Goal: Task Accomplishment & Management: Manage account settings

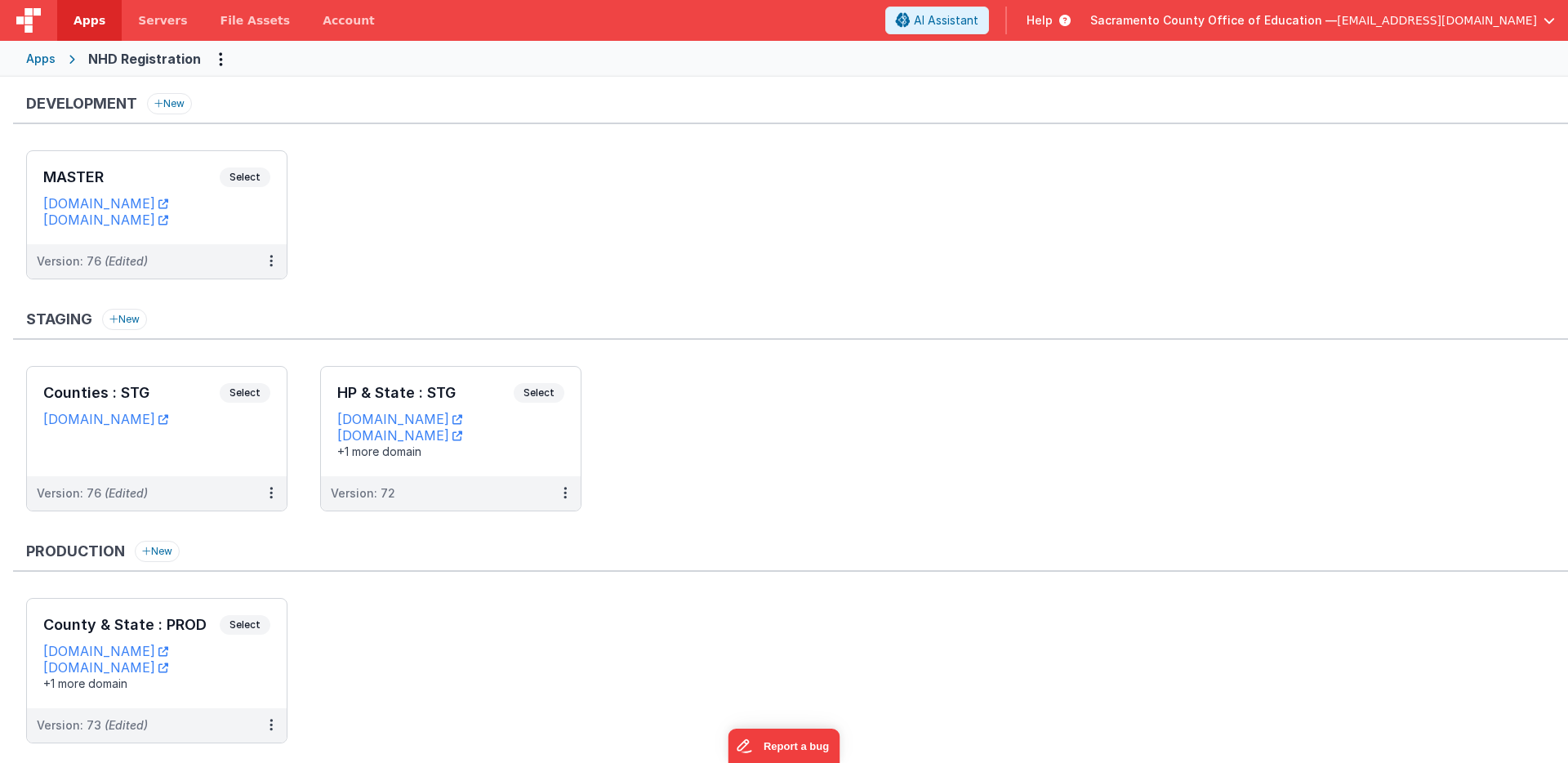
click at [734, 217] on ul "MASTER Select URLs [DOMAIN_NAME] [DOMAIN_NAME] Version: 76 (Edited)" at bounding box center [797, 223] width 1542 height 146
click at [563, 493] on icon at bounding box center [565, 493] width 4 height 1
click at [507, 527] on link "Edit" at bounding box center [509, 531] width 144 height 29
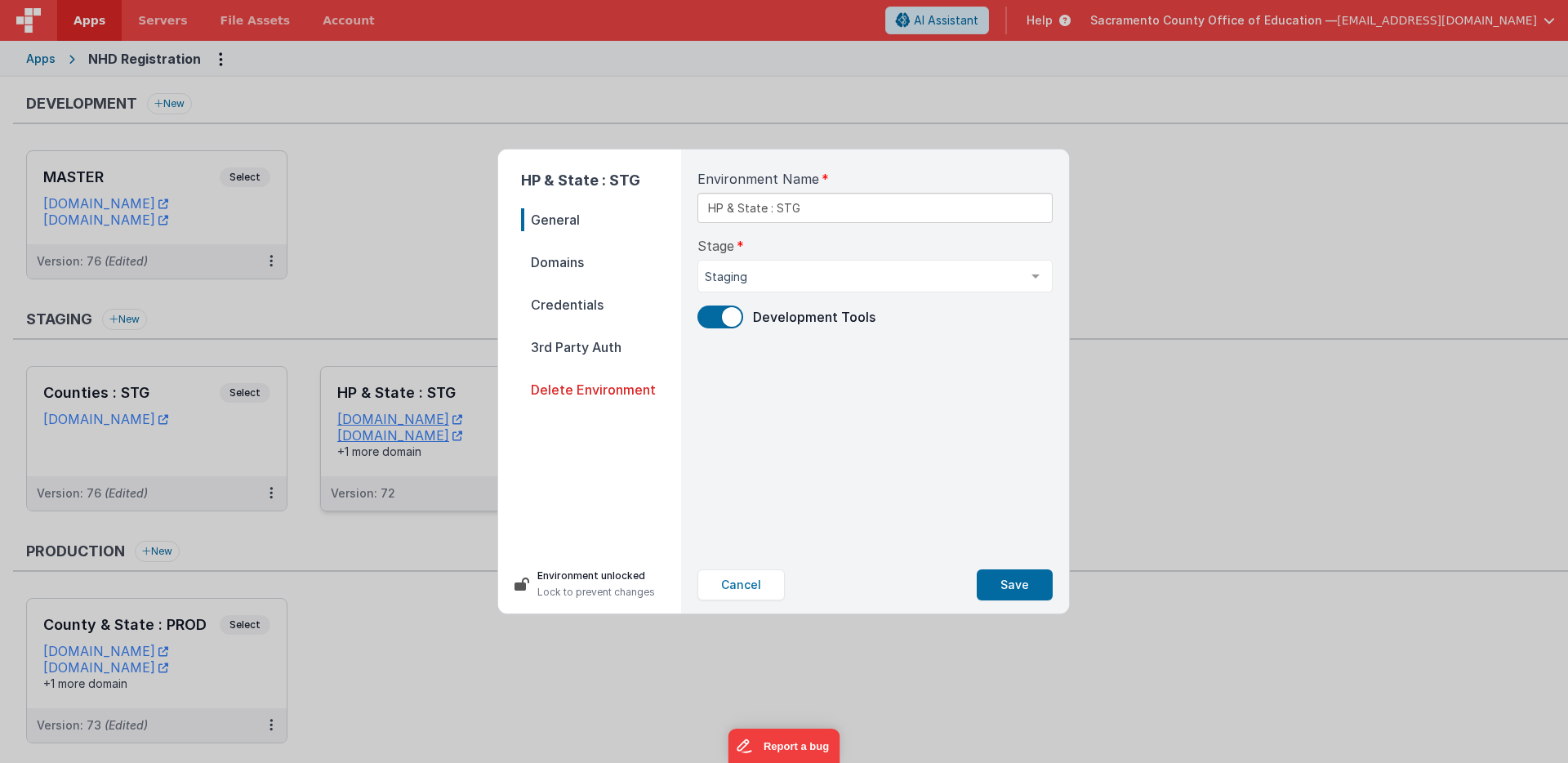
click at [586, 263] on span "Domains" at bounding box center [601, 262] width 160 height 23
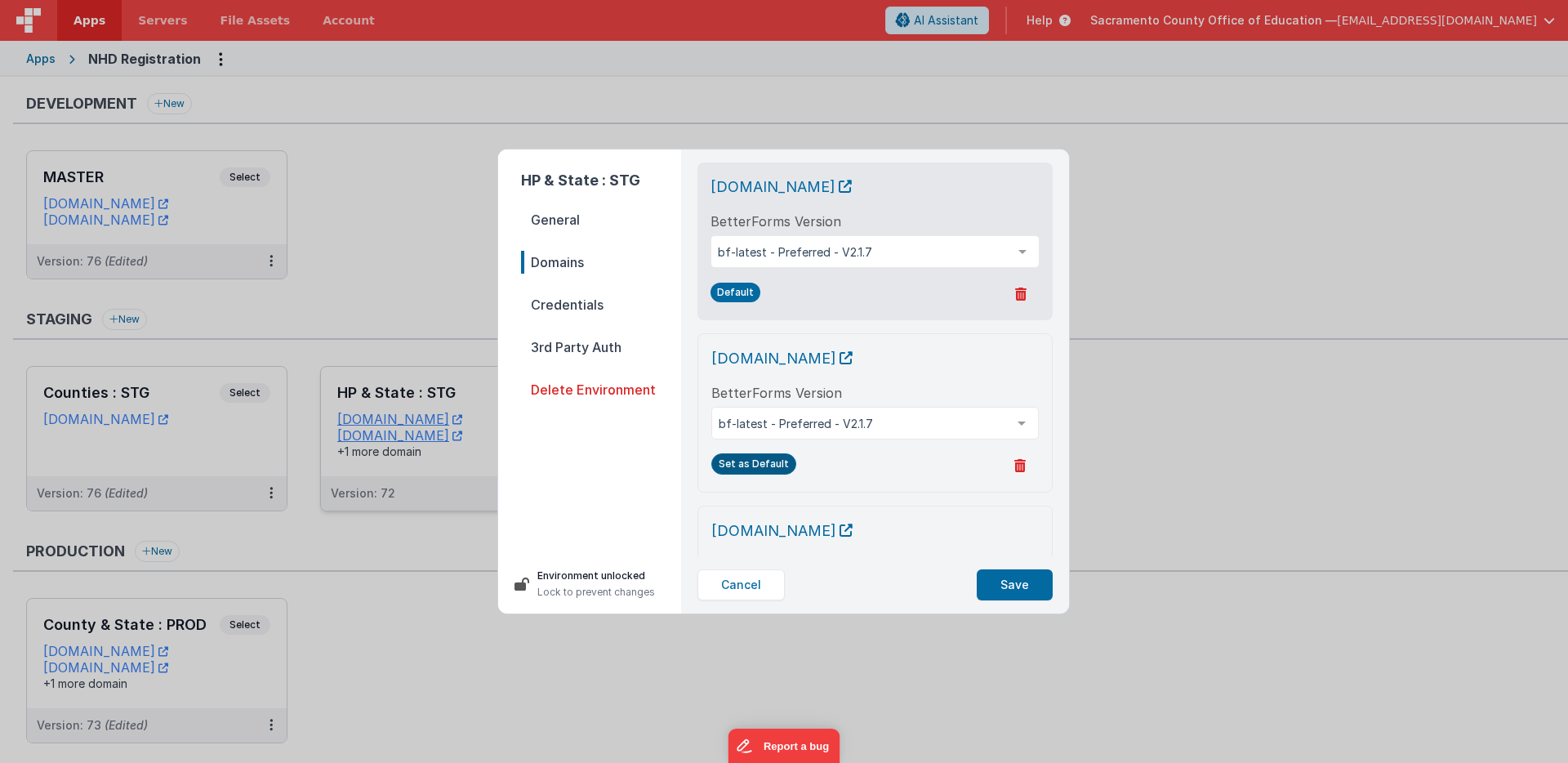
click at [769, 463] on button "Set as Default" at bounding box center [753, 463] width 85 height 21
click at [1018, 462] on icon at bounding box center [1020, 466] width 12 height 13
click at [949, 462] on button "Yes, Delete" at bounding box center [941, 467] width 94 height 27
click at [1013, 582] on button "Save" at bounding box center [1014, 585] width 76 height 31
click at [1107, 465] on div "HP & State : STG General Domains Credentials 3rd Party Auth Delete Environment …" at bounding box center [784, 381] width 1568 height 763
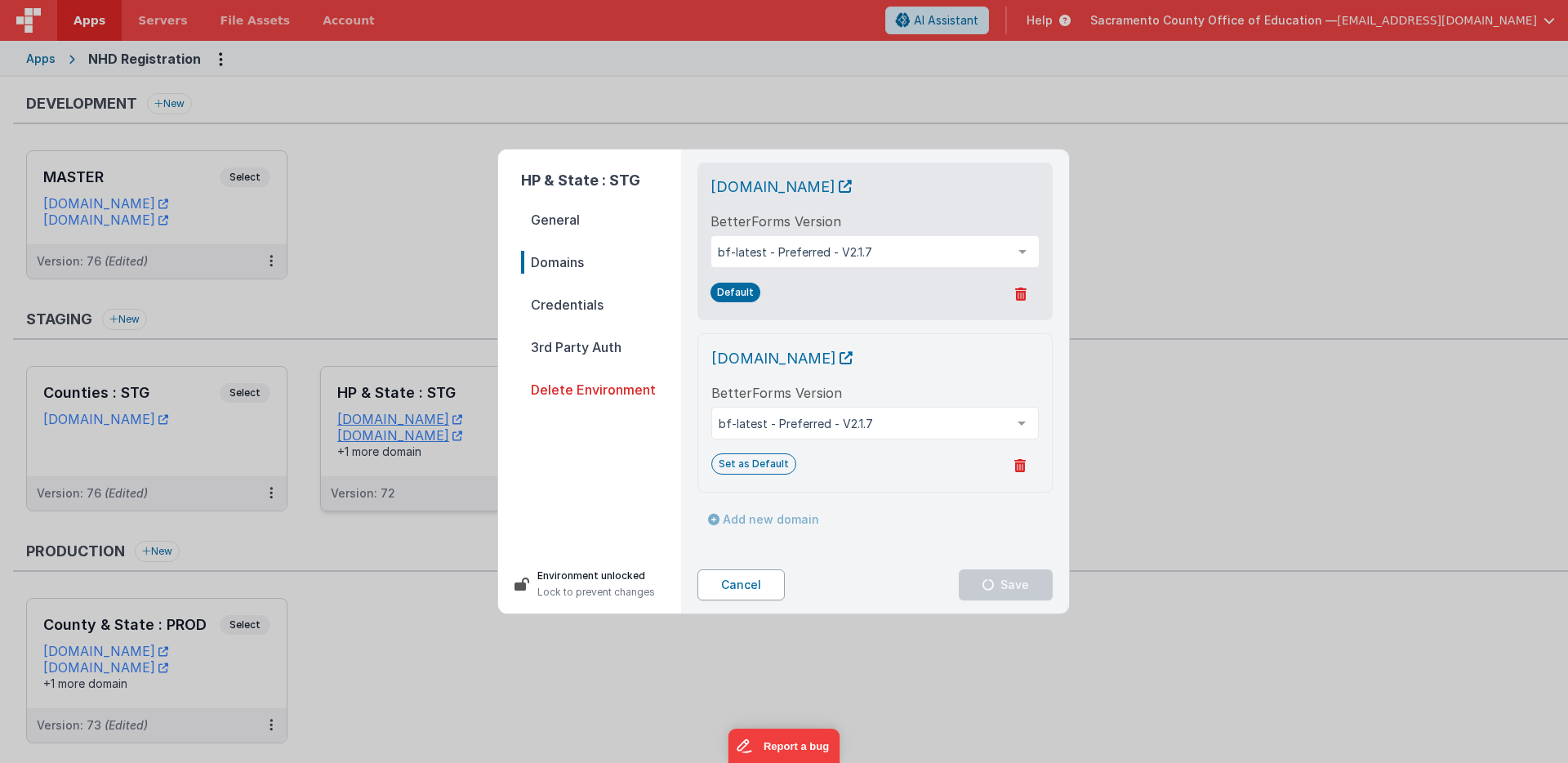
click at [753, 583] on button "Cancel" at bounding box center [742, 585] width 87 height 31
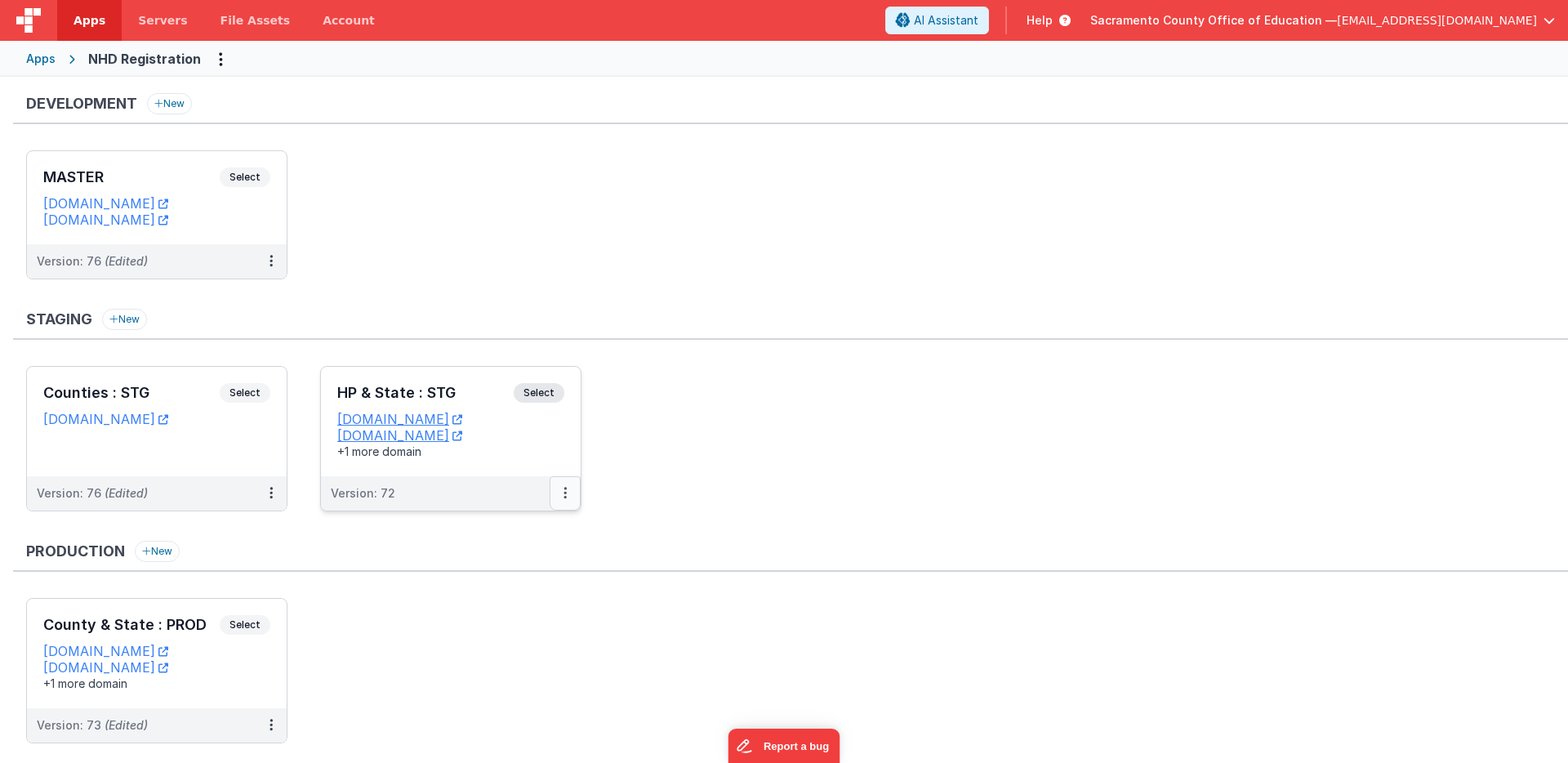
click at [560, 491] on button at bounding box center [565, 494] width 31 height 35
click at [496, 525] on link "Edit" at bounding box center [509, 531] width 144 height 29
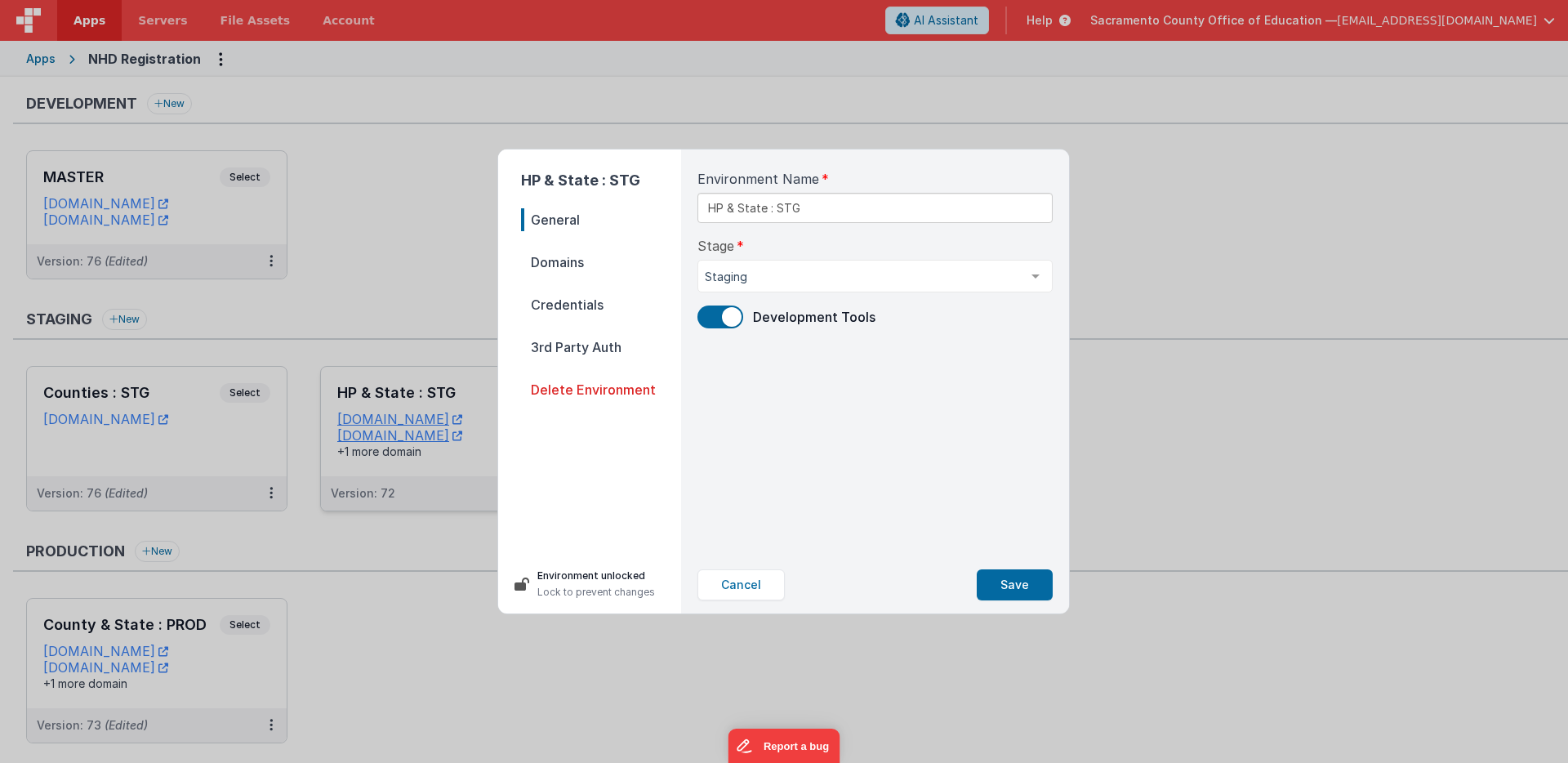
click at [579, 263] on span "Domains" at bounding box center [601, 262] width 160 height 23
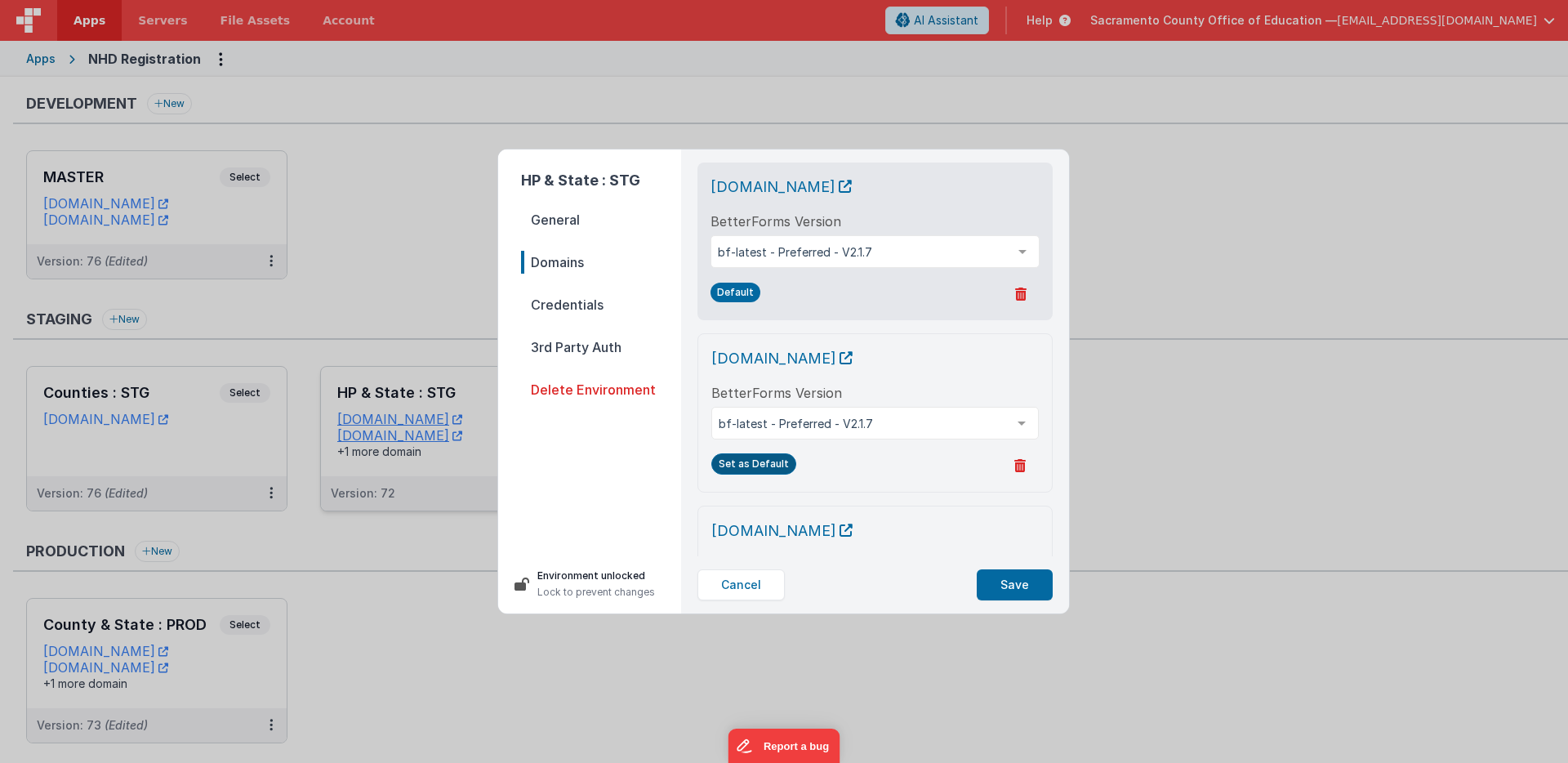
click at [753, 461] on button "Set as Default" at bounding box center [753, 463] width 85 height 21
click at [1005, 582] on button "Save" at bounding box center [1014, 585] width 76 height 31
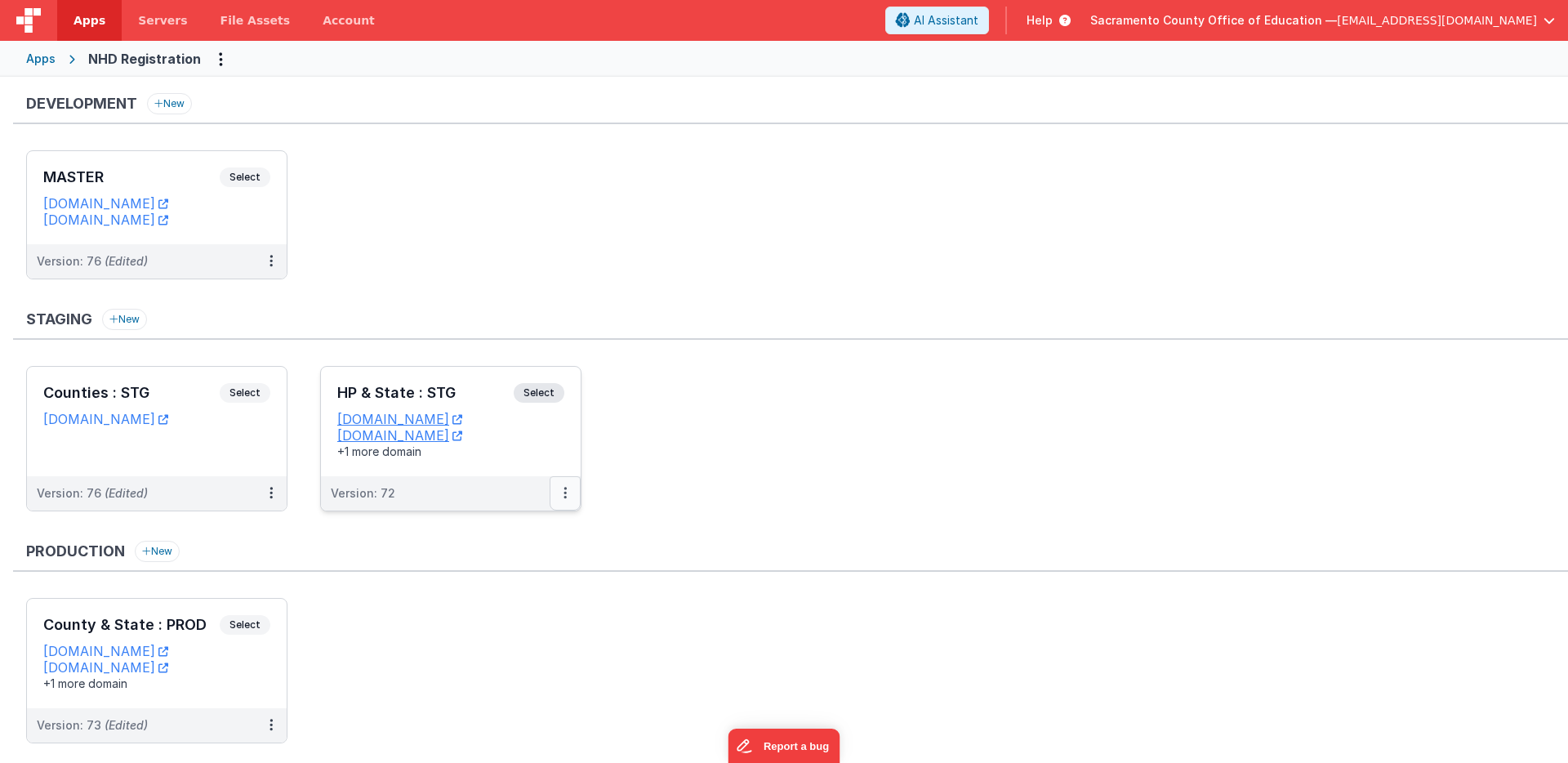
click at [563, 493] on icon at bounding box center [565, 493] width 4 height 1
click at [499, 525] on link "Edit" at bounding box center [509, 531] width 144 height 29
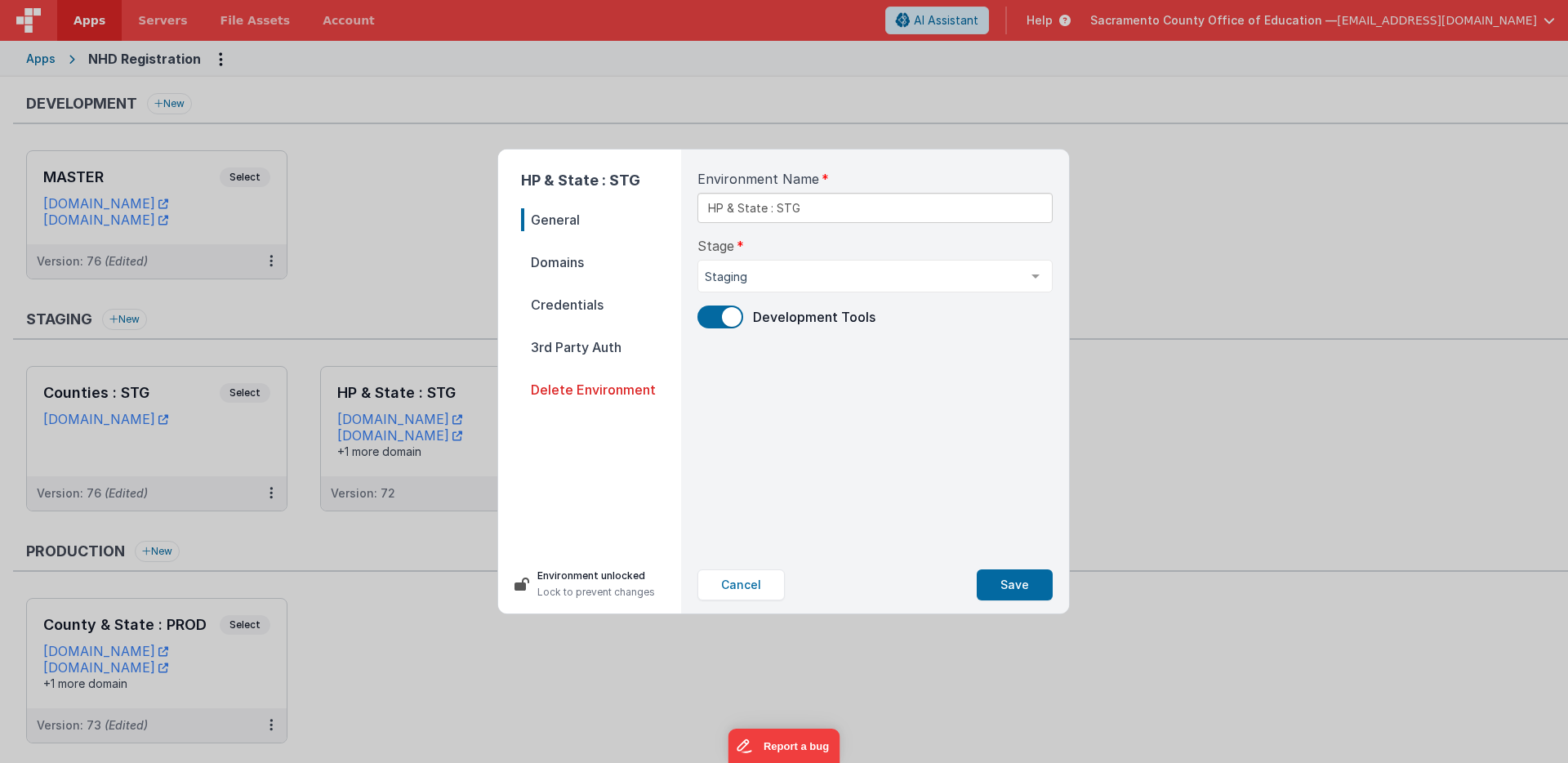
click at [588, 261] on span "Domains" at bounding box center [601, 262] width 160 height 23
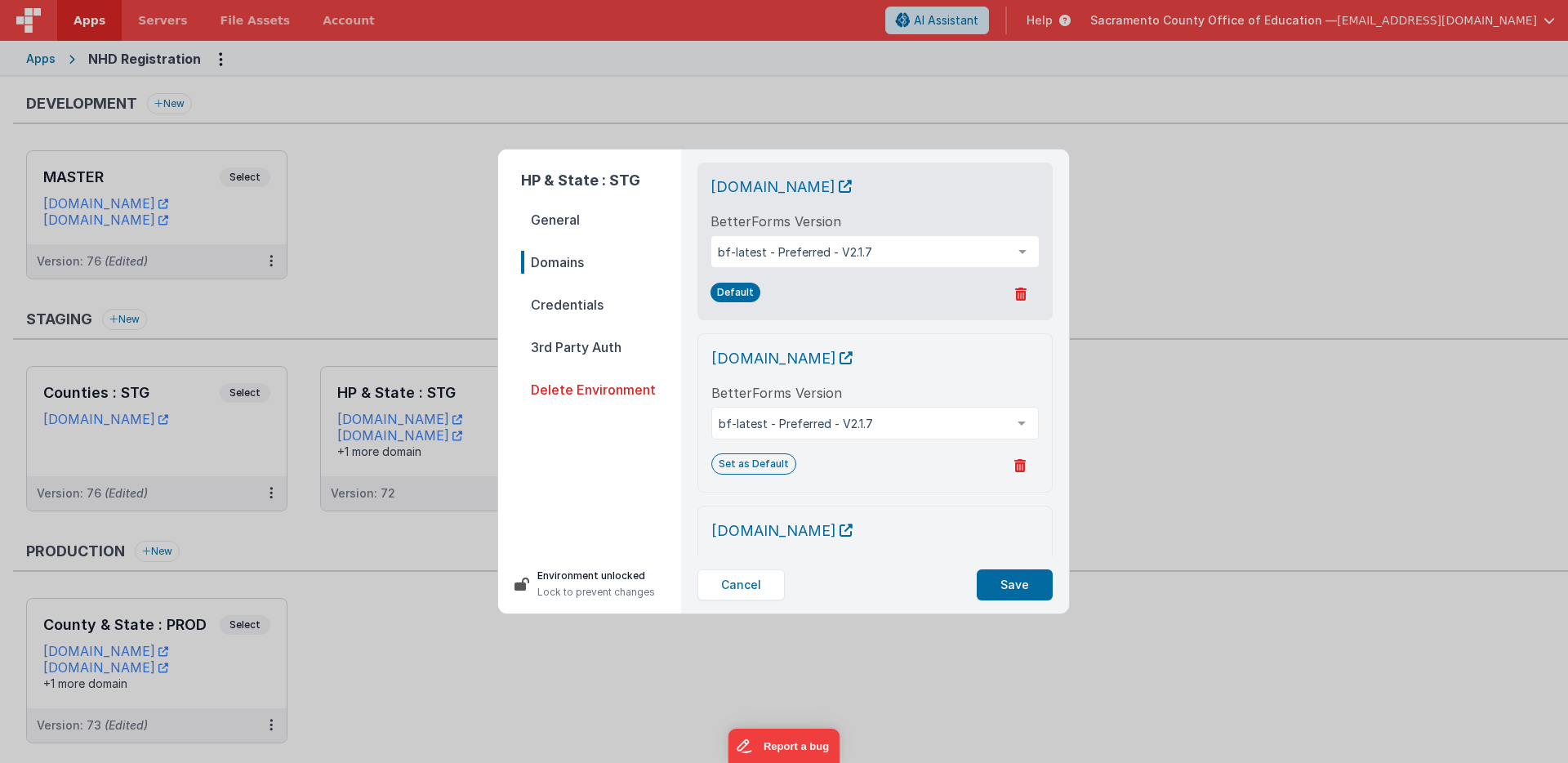
click at [1019, 461] on icon at bounding box center [1020, 466] width 12 height 13
click at [957, 461] on button "Yes, Delete" at bounding box center [941, 467] width 94 height 27
click at [1003, 577] on button "Save" at bounding box center [1014, 585] width 76 height 31
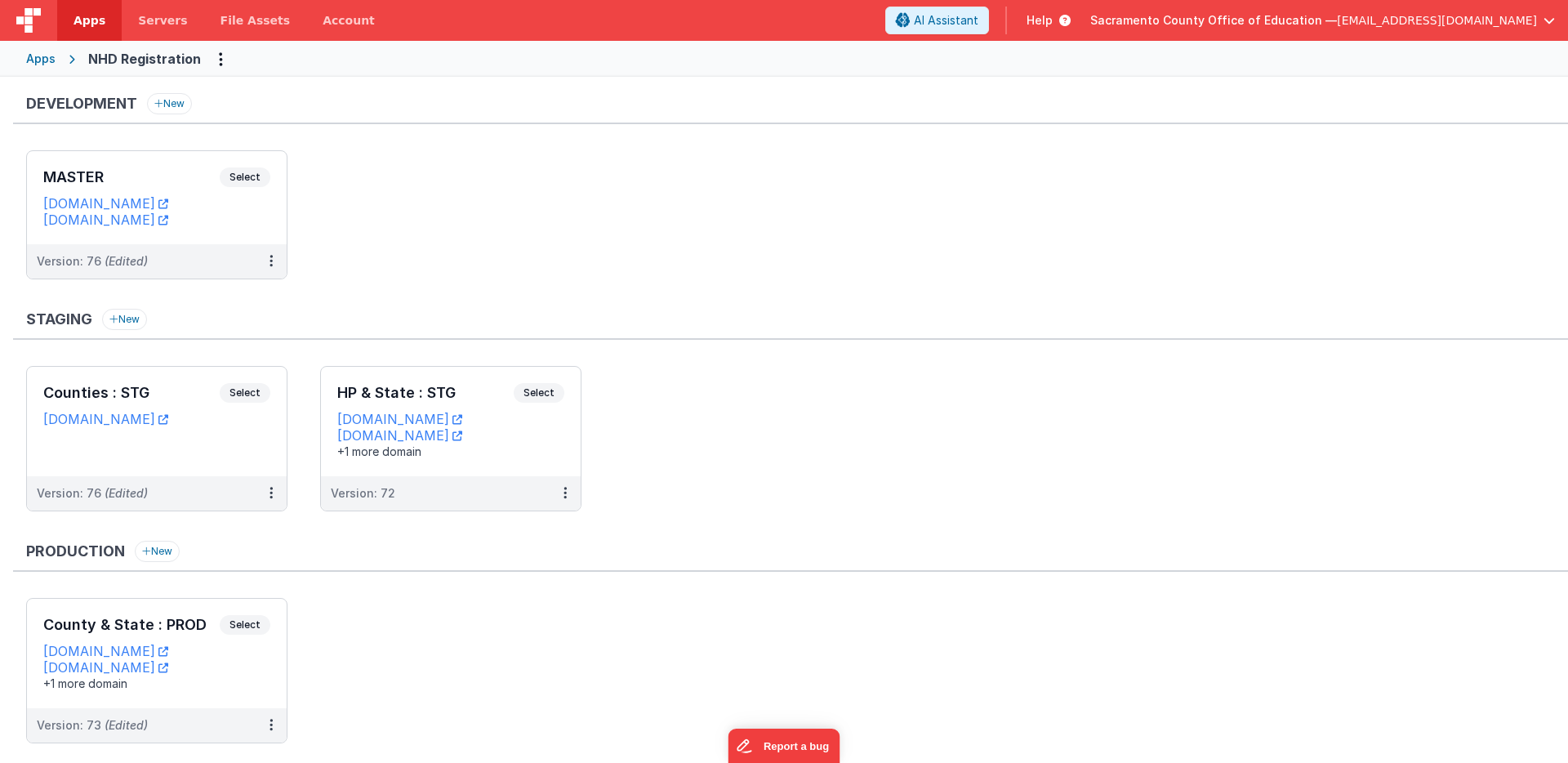
click at [41, 57] on div "Apps" at bounding box center [41, 59] width 29 height 16
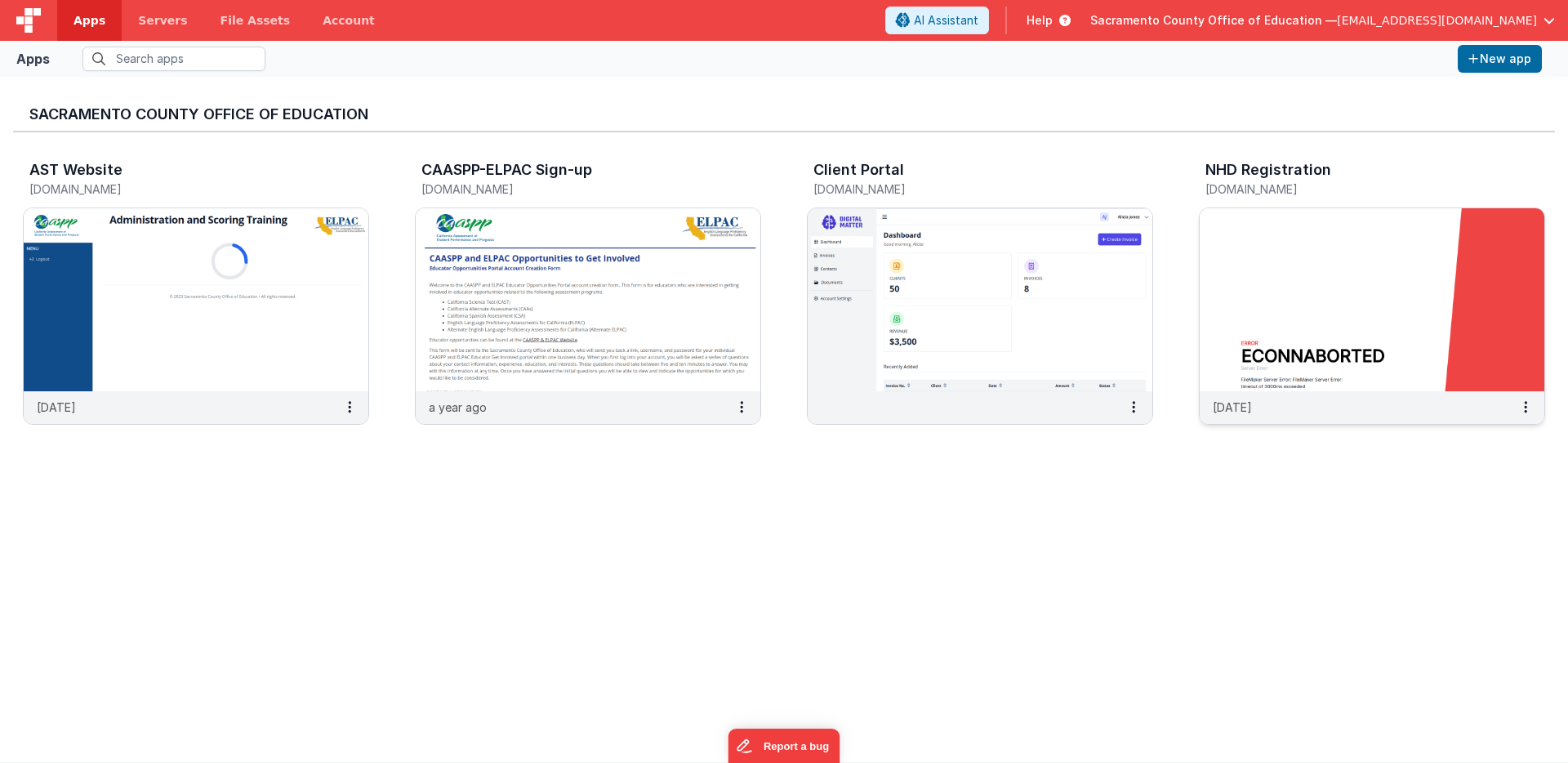
click at [1258, 242] on img at bounding box center [1372, 300] width 344 height 183
